Goal: Navigation & Orientation: Find specific page/section

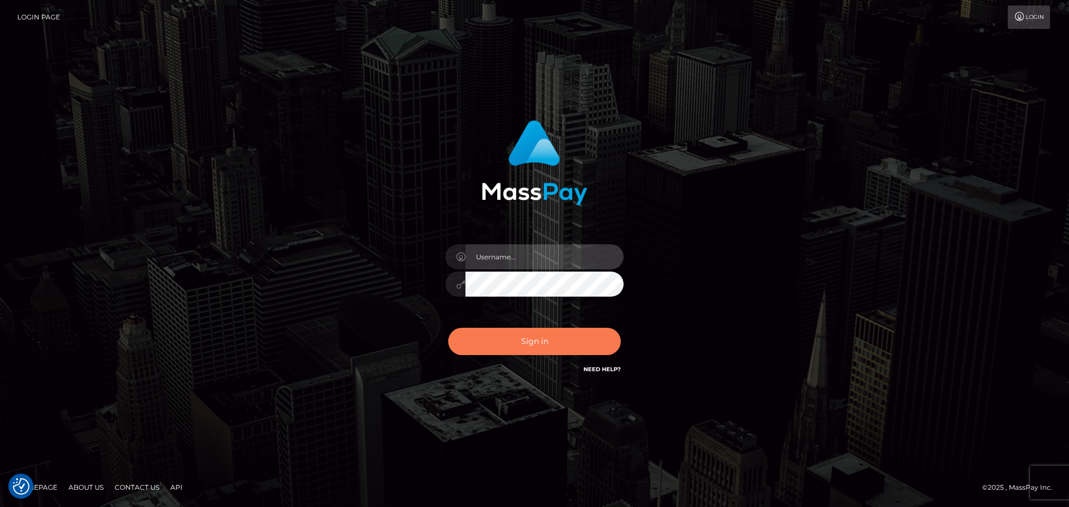
type input "letticia.ctfo"
click at [521, 337] on button "Sign in" at bounding box center [534, 341] width 173 height 27
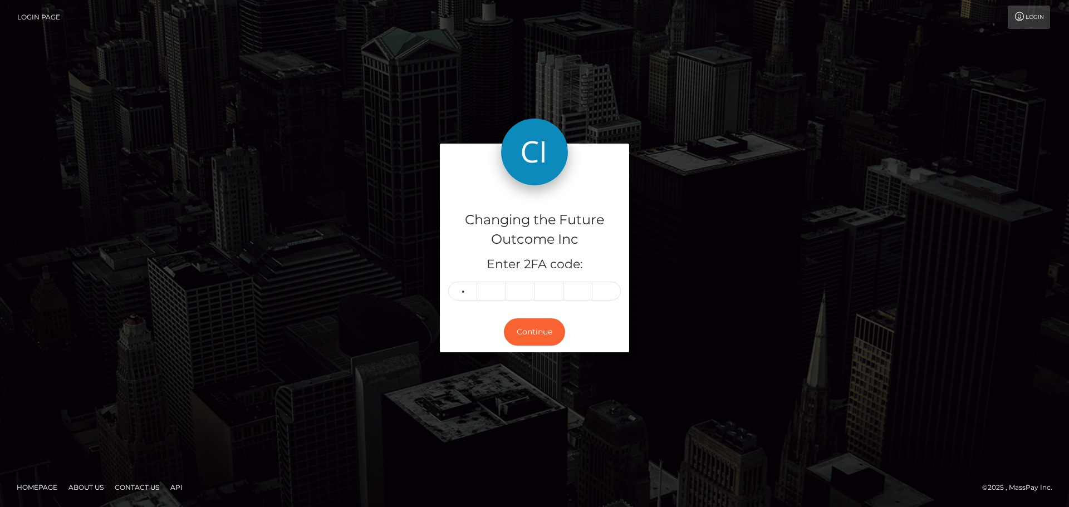
type input "3"
type input "4"
type input "5"
type input "9"
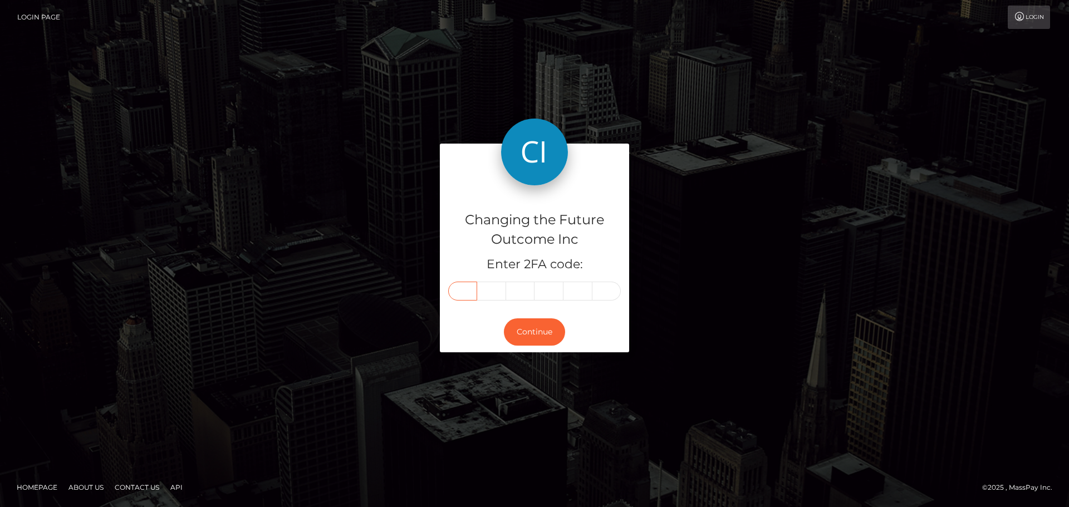
type input "3"
type input "4"
type input "6"
type input "5"
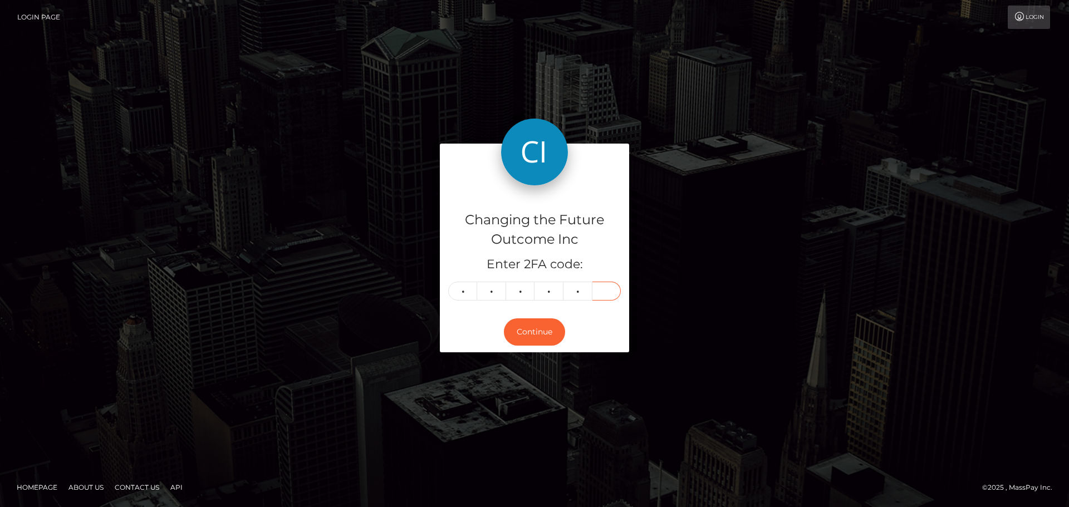
type input "9"
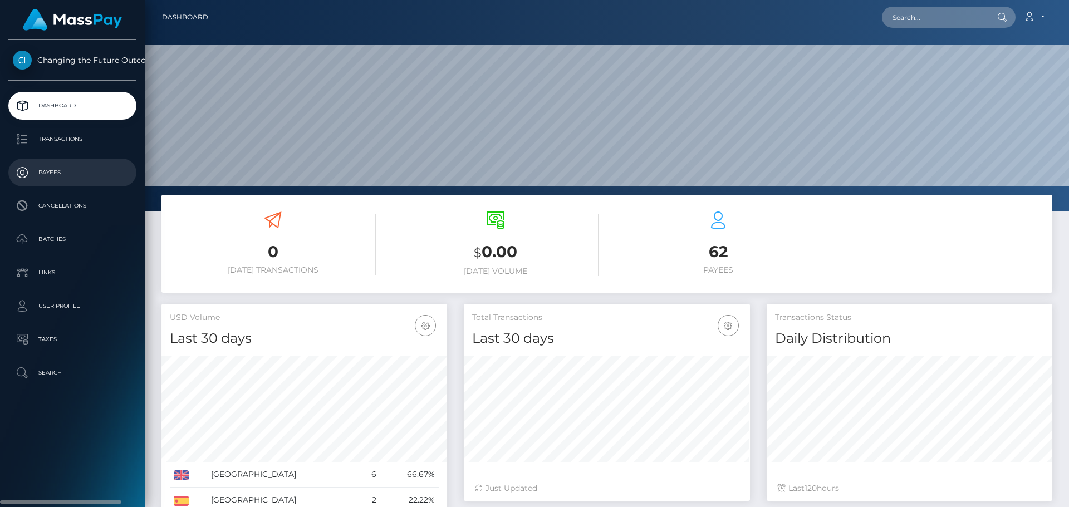
click at [58, 171] on p "Payees" at bounding box center [72, 172] width 119 height 17
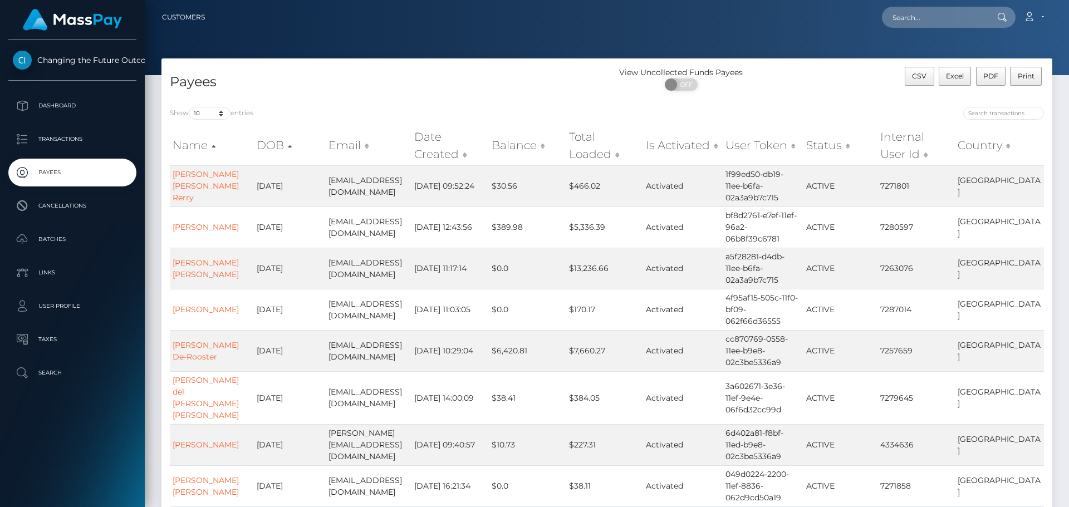
click at [68, 20] on img at bounding box center [72, 20] width 99 height 22
click at [56, 110] on p "Dashboard" at bounding box center [72, 105] width 119 height 17
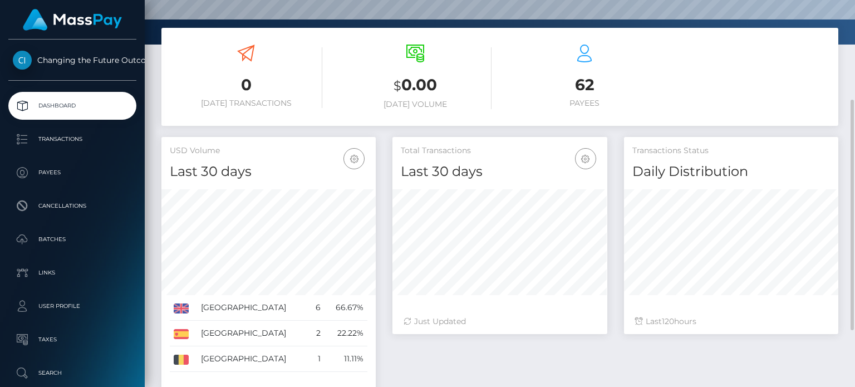
scroll to position [263, 0]
